Goal: Task Accomplishment & Management: Manage account settings

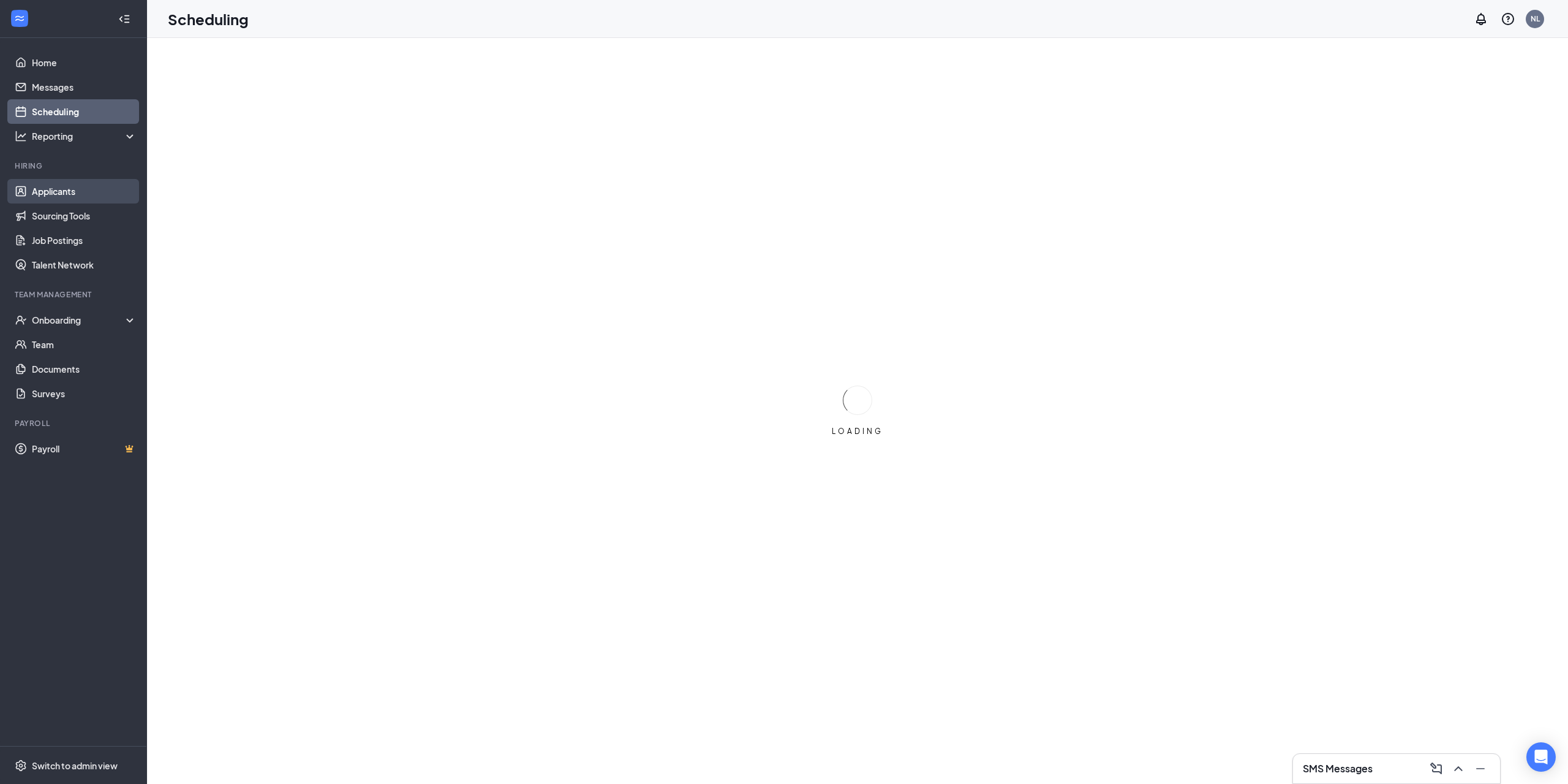
click at [73, 190] on link "Applicants" at bounding box center [84, 191] width 104 height 24
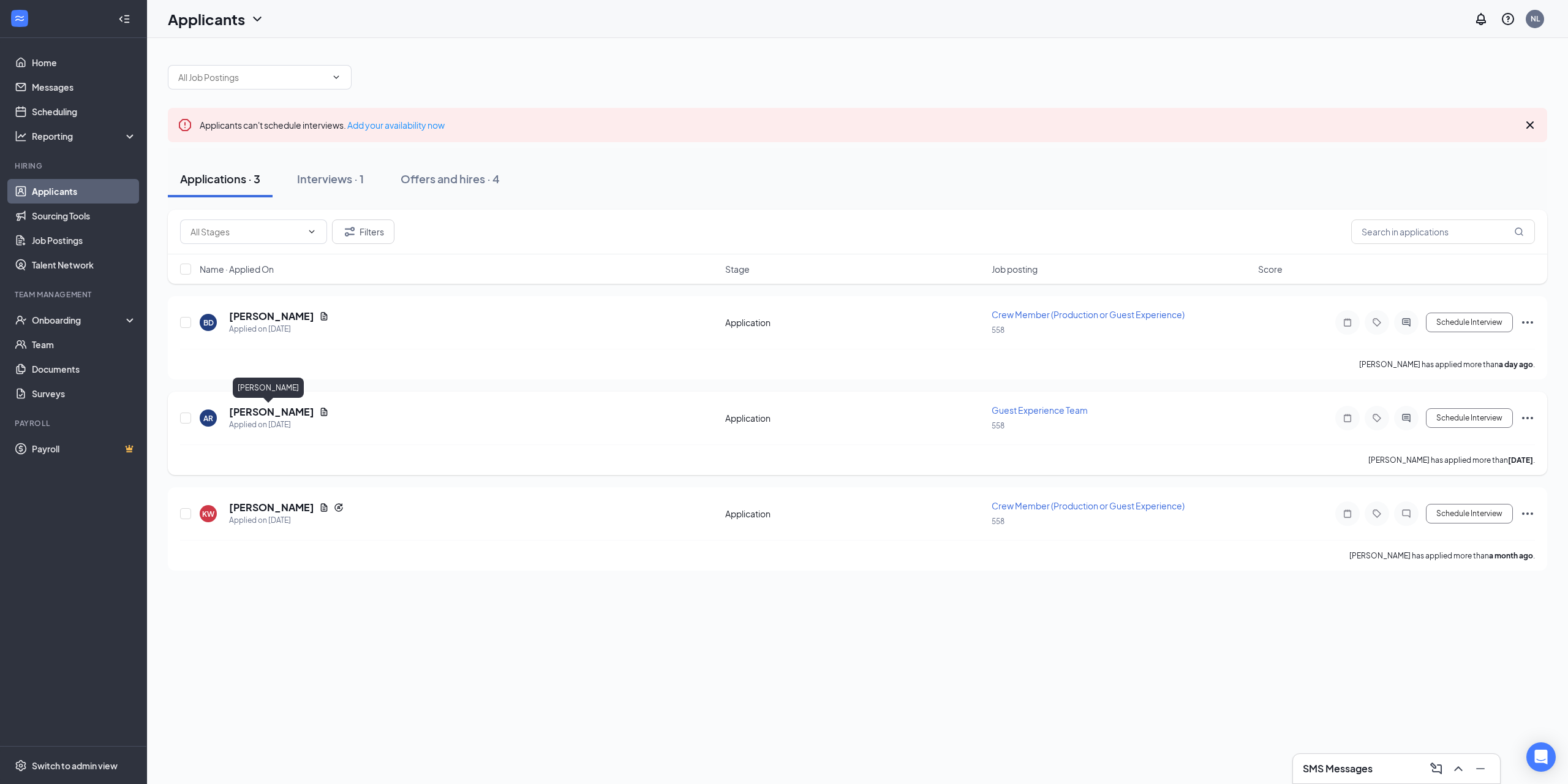
drag, startPoint x: 250, startPoint y: 409, endPoint x: 309, endPoint y: 419, distance: 59.8
click at [250, 410] on h5 "[PERSON_NAME]" at bounding box center [272, 411] width 85 height 13
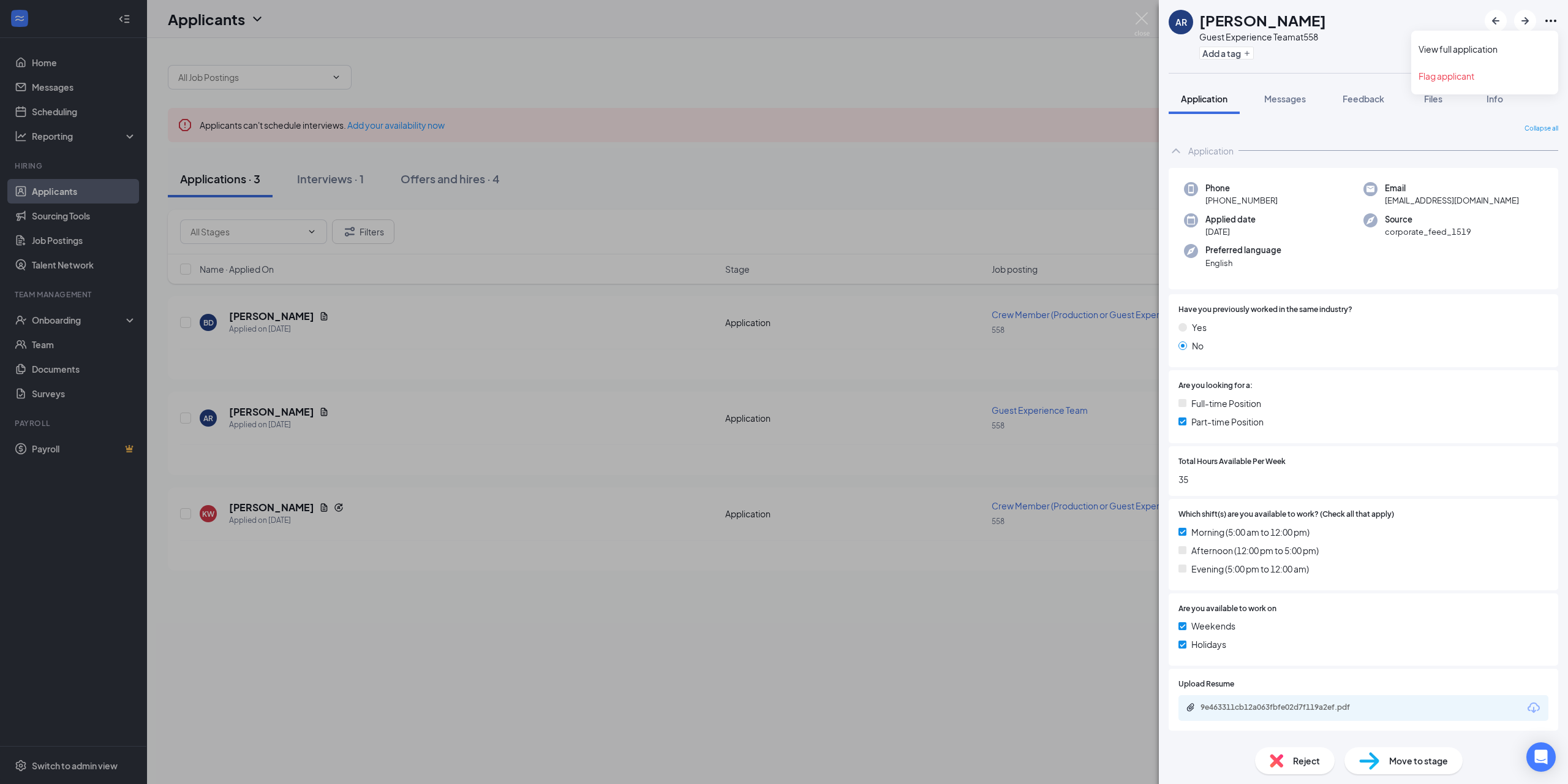
click at [1548, 19] on icon "Ellipses" at bounding box center [1551, 20] width 15 height 15
click at [1515, 45] on link "View full application" at bounding box center [1485, 49] width 132 height 12
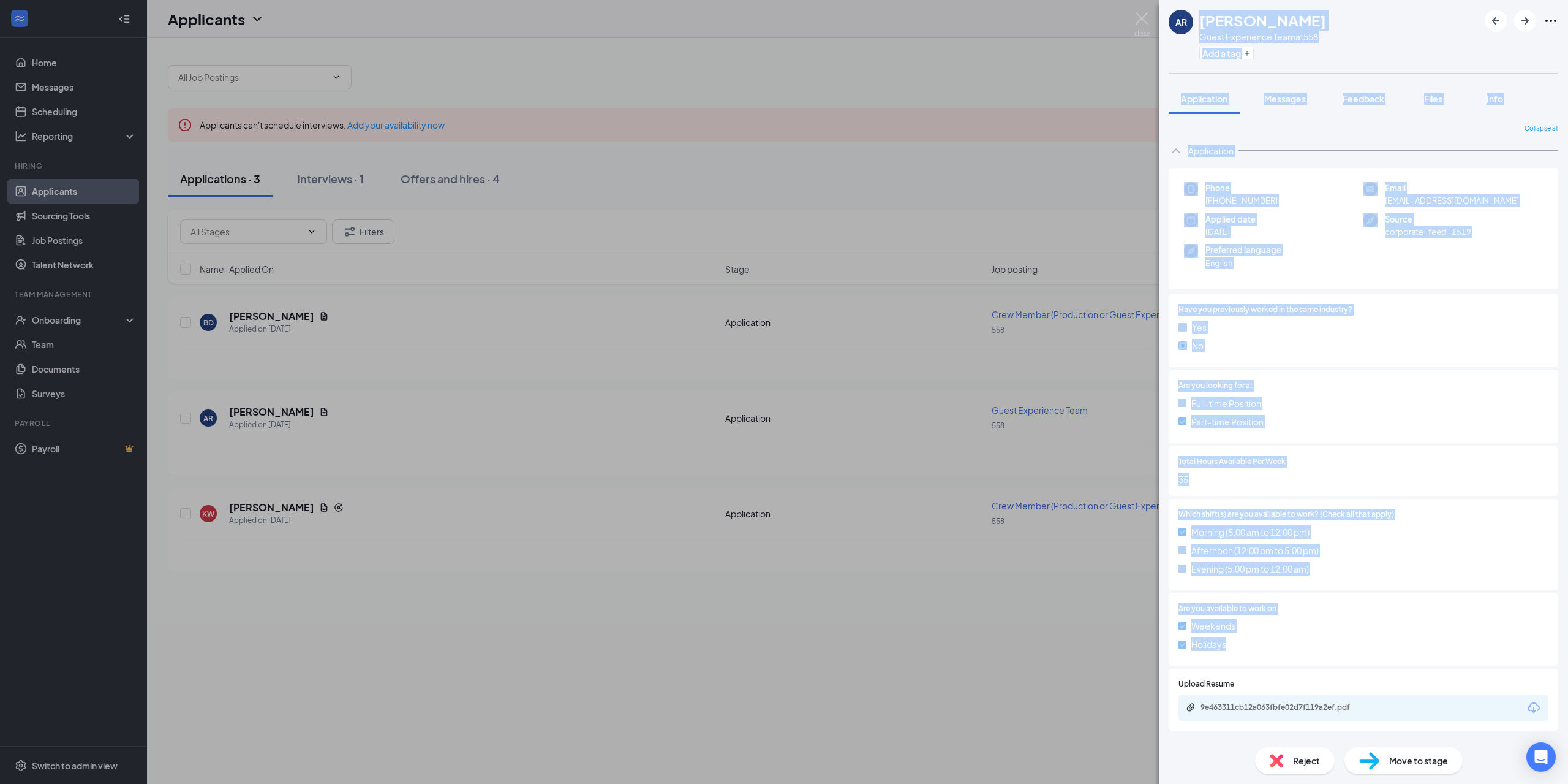
drag, startPoint x: 1201, startPoint y: 23, endPoint x: 1355, endPoint y: 646, distance: 641.8
click at [1355, 646] on div "AR [PERSON_NAME] Guest Experience Team at 558 Add a tag Application Messages Fe…" at bounding box center [1363, 392] width 409 height 784
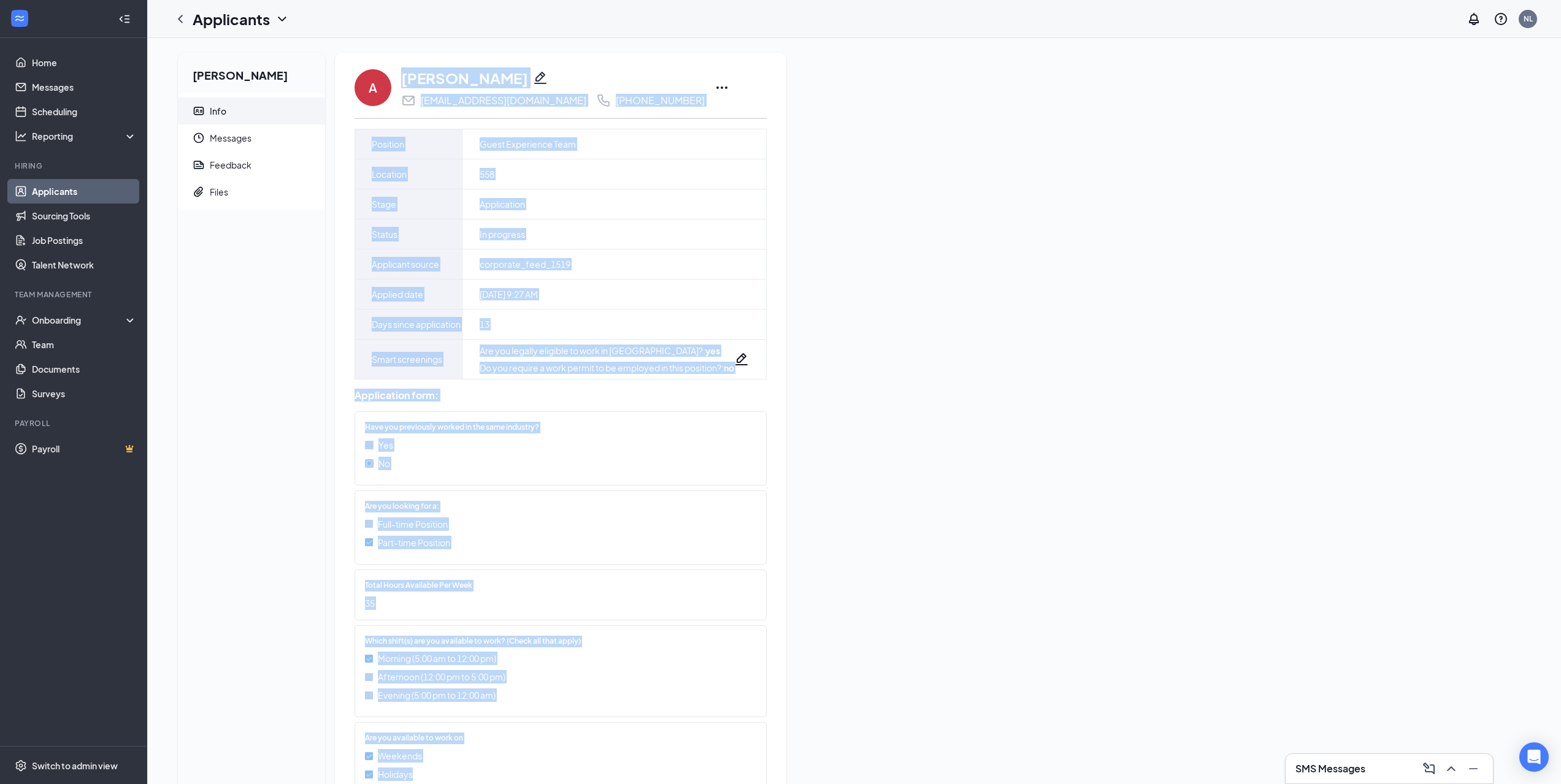
scroll to position [71, 0]
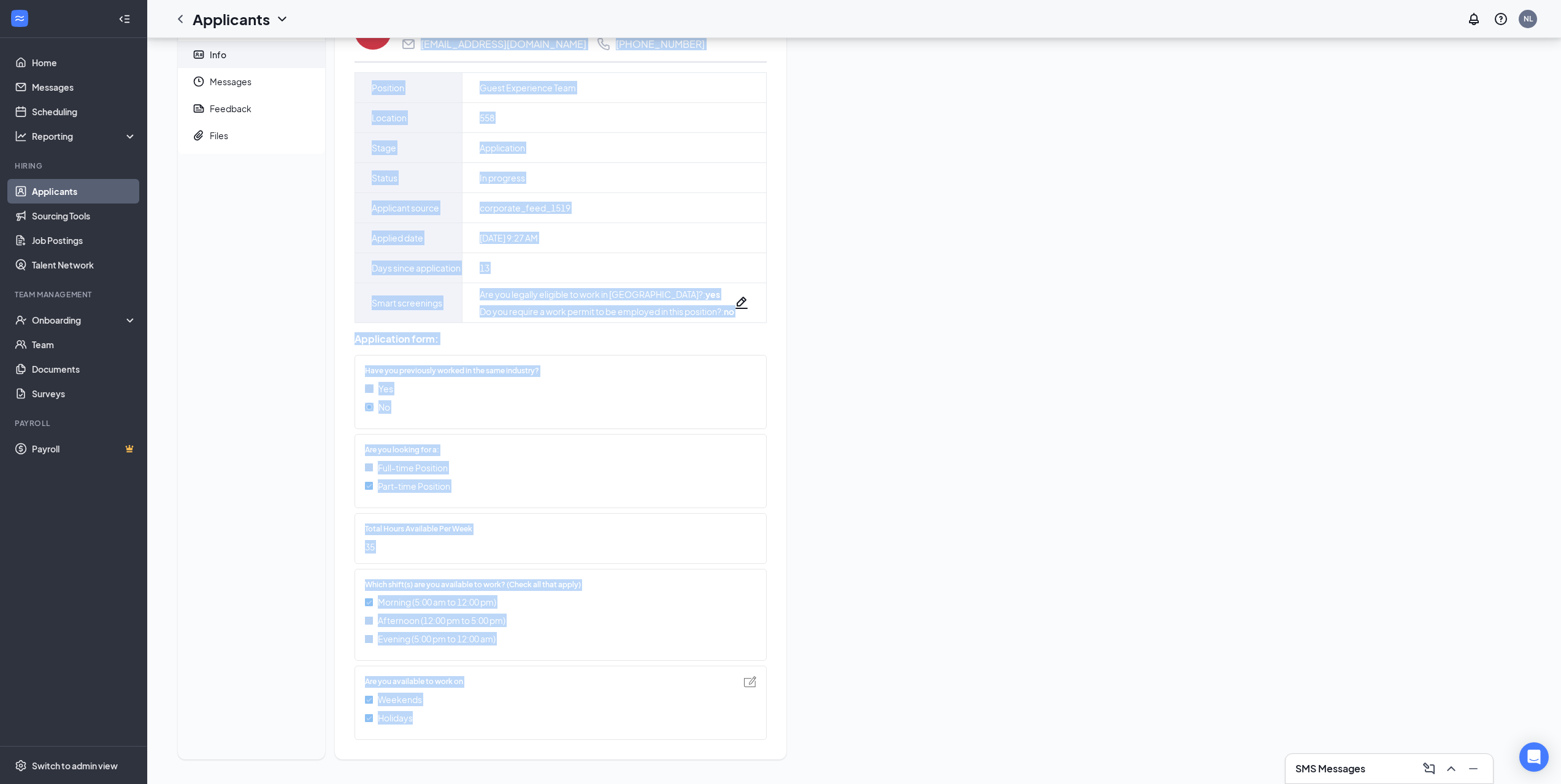
drag, startPoint x: 400, startPoint y: 78, endPoint x: 541, endPoint y: 732, distance: 669.0
click at [541, 732] on div "A Abhishek Raj ar1612118006@gmail.com +1 (604) 344-4450 Position Guest Experien…" at bounding box center [560, 378] width 412 height 733
click at [220, 129] on div "Files" at bounding box center [219, 135] width 18 height 12
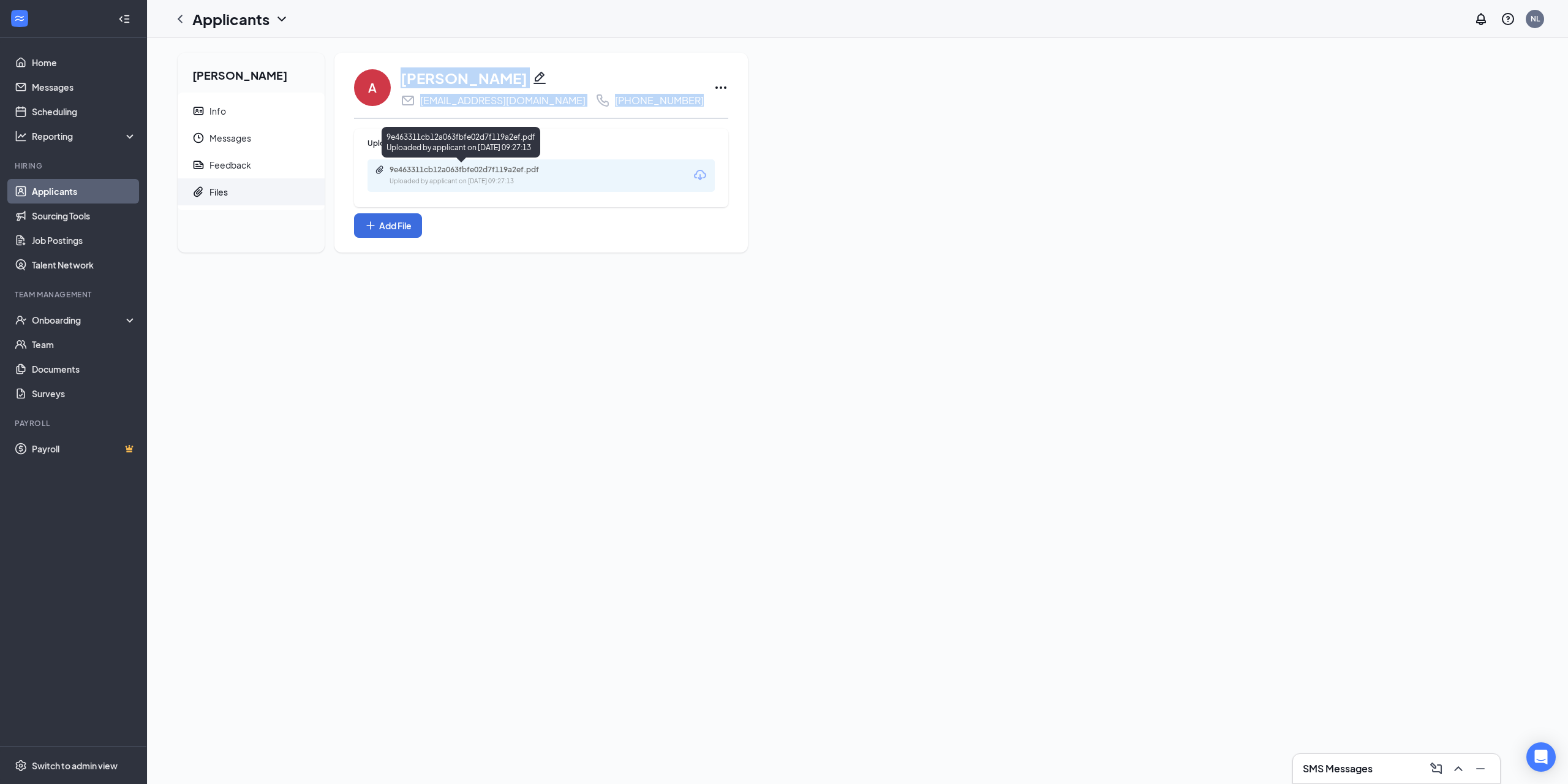
click at [455, 180] on div "Uploaded by applicant on Sep 03, 2025 at 09:27:13" at bounding box center [481, 181] width 184 height 10
